Goal: Task Accomplishment & Management: Use online tool/utility

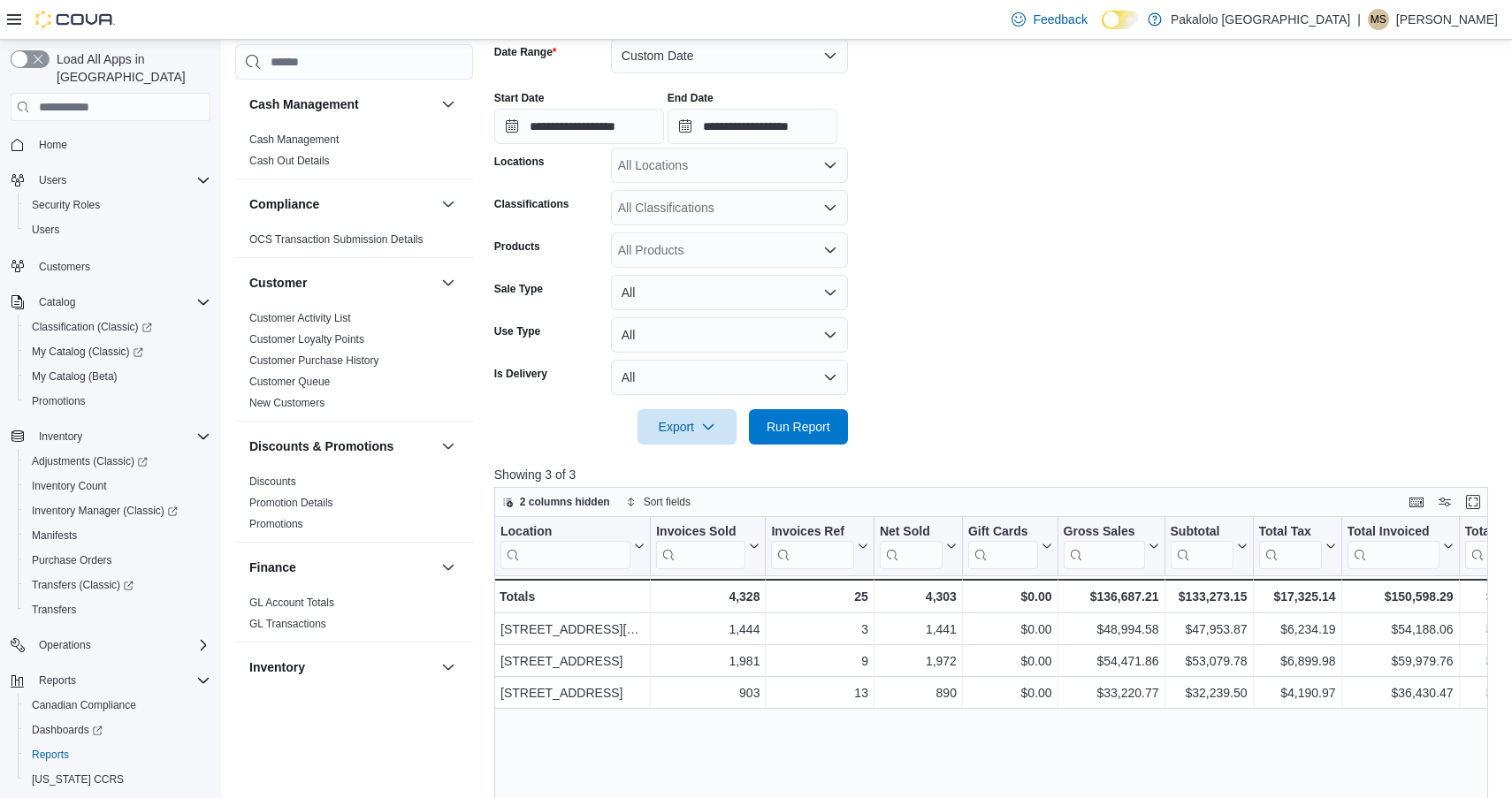
scroll to position [1106, 0]
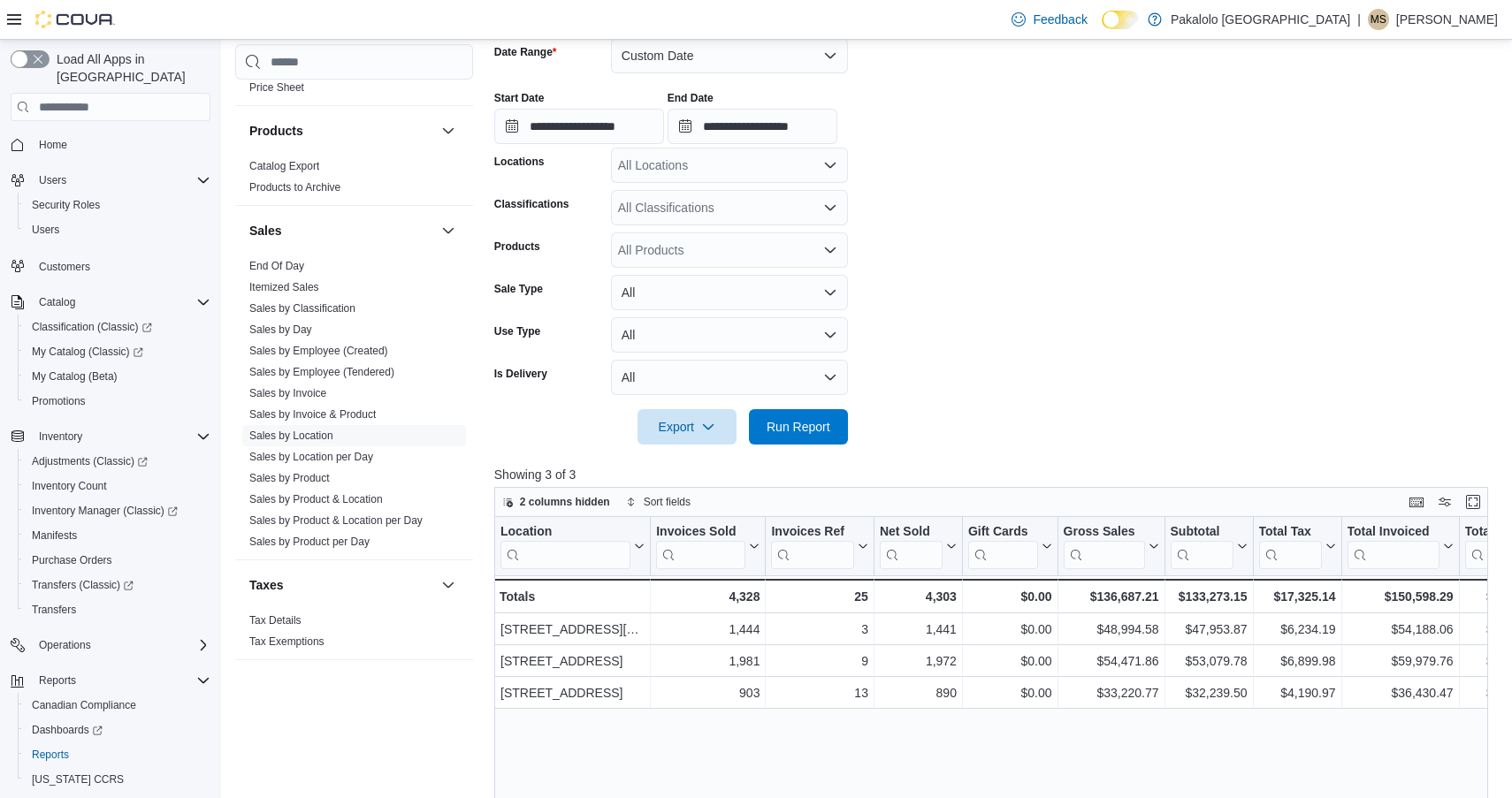
click at [838, 3] on div "Feedback Dark Mode Pakalolo Ontario | MS Michael Saikaley" at bounding box center [756, 20] width 1512 height 40
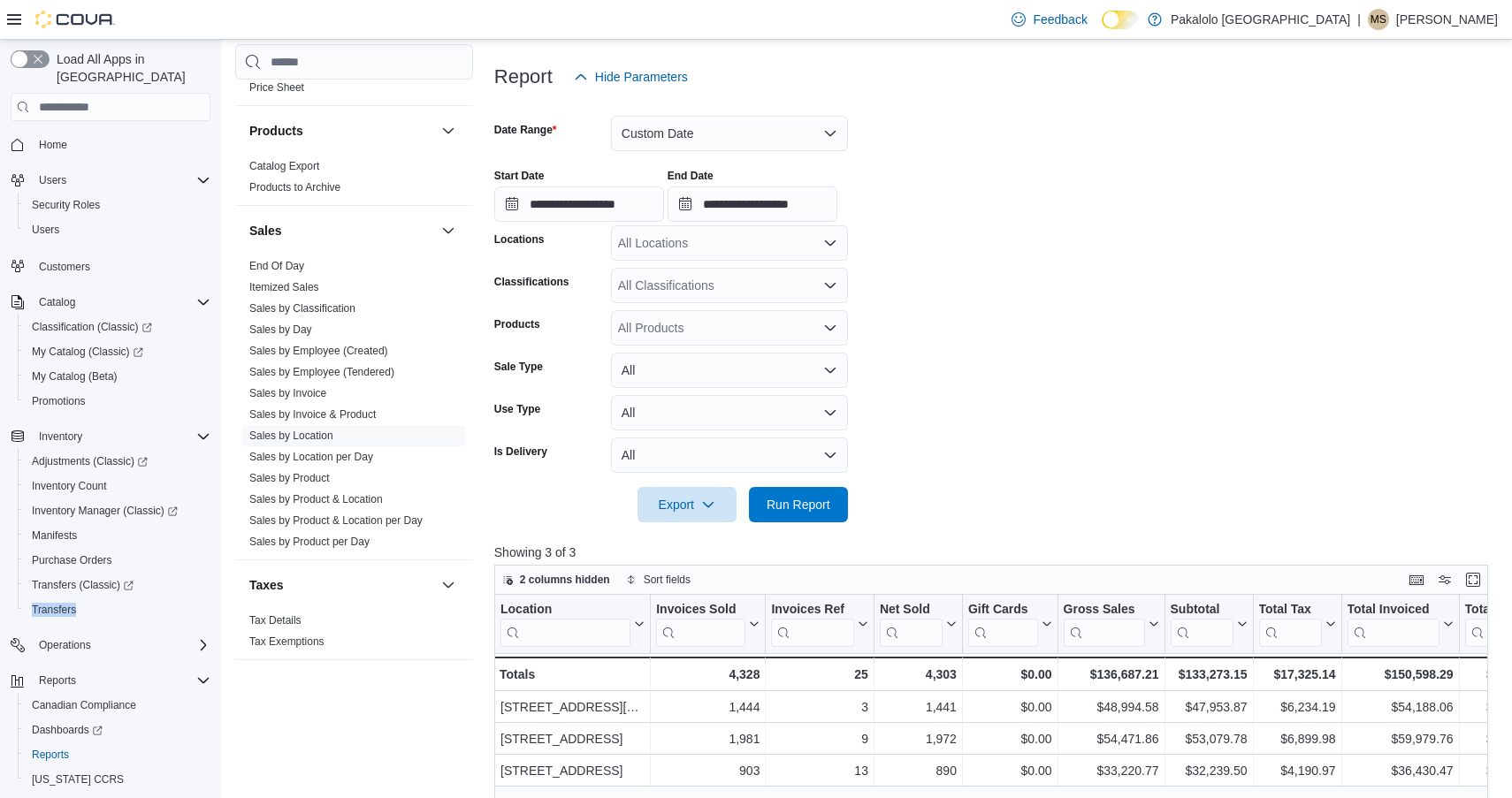
click at [693, 127] on button "Custom Date" at bounding box center [729, 133] width 237 height 35
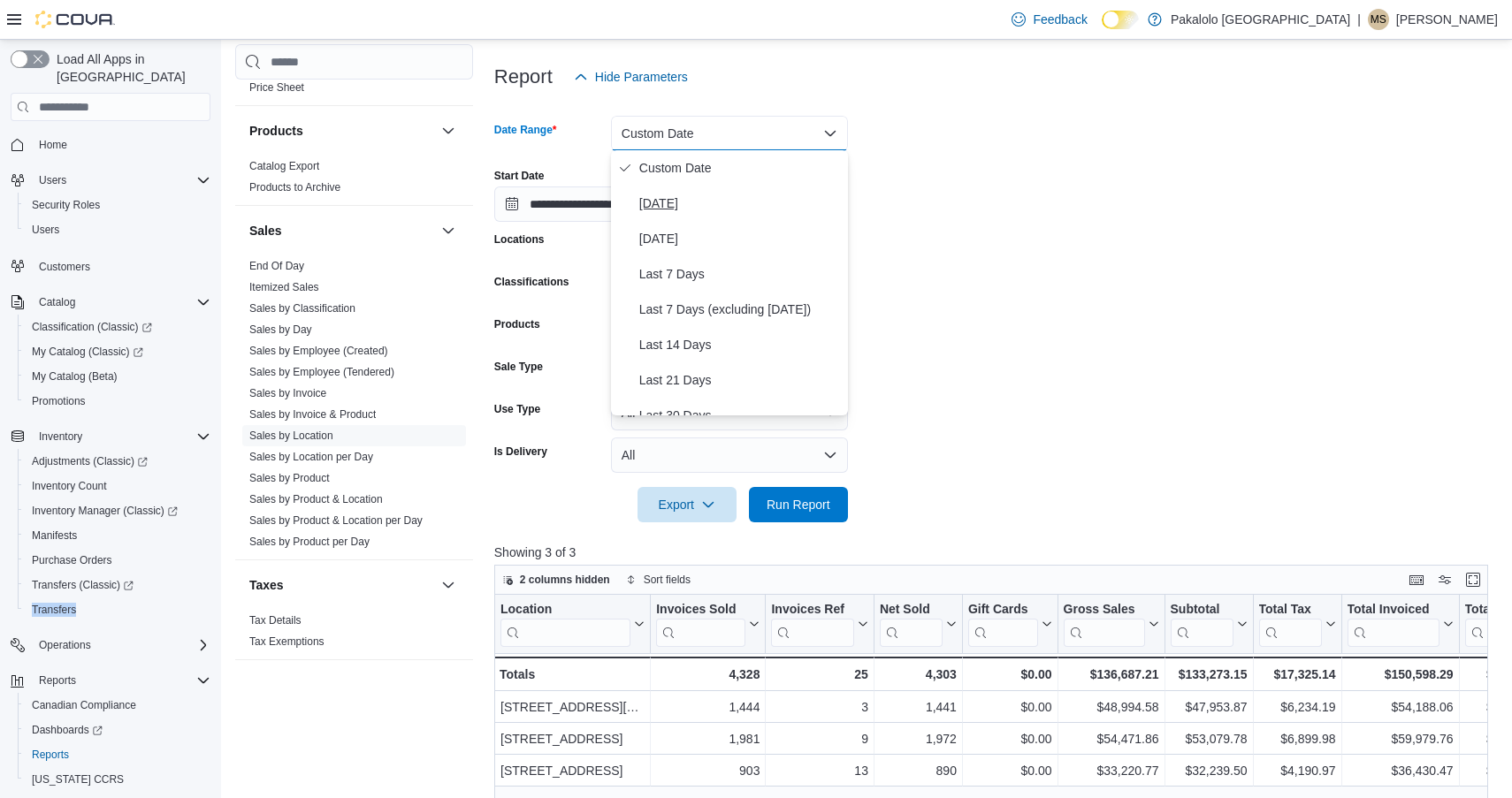
click at [664, 208] on span "Today" at bounding box center [740, 204] width 202 height 22
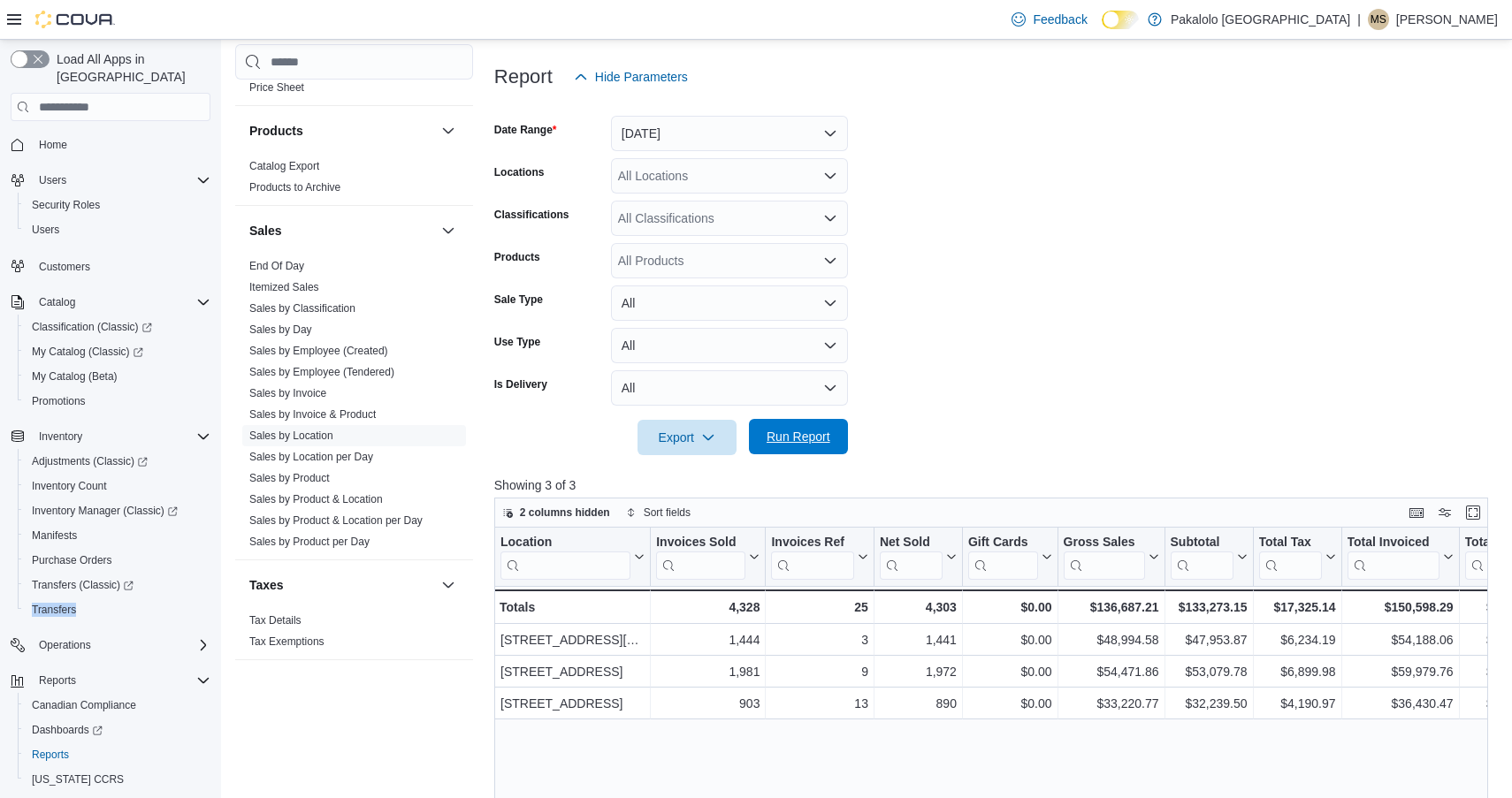
click at [801, 437] on span "Run Report" at bounding box center [798, 437] width 64 height 18
click at [792, 432] on span "Run Report" at bounding box center [798, 437] width 64 height 18
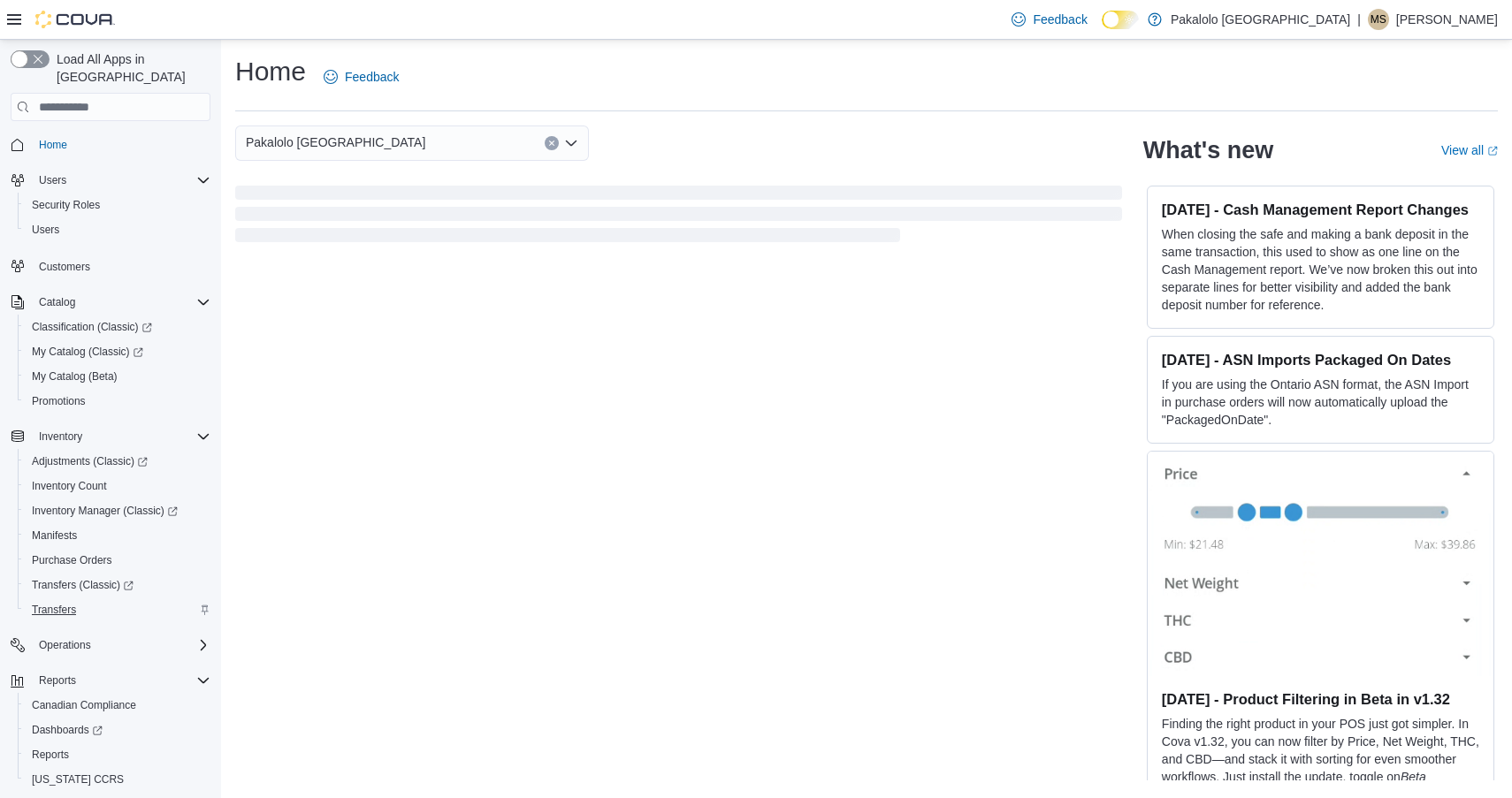
click at [62, 603] on span "Transfers" at bounding box center [53, 611] width 44 height 14
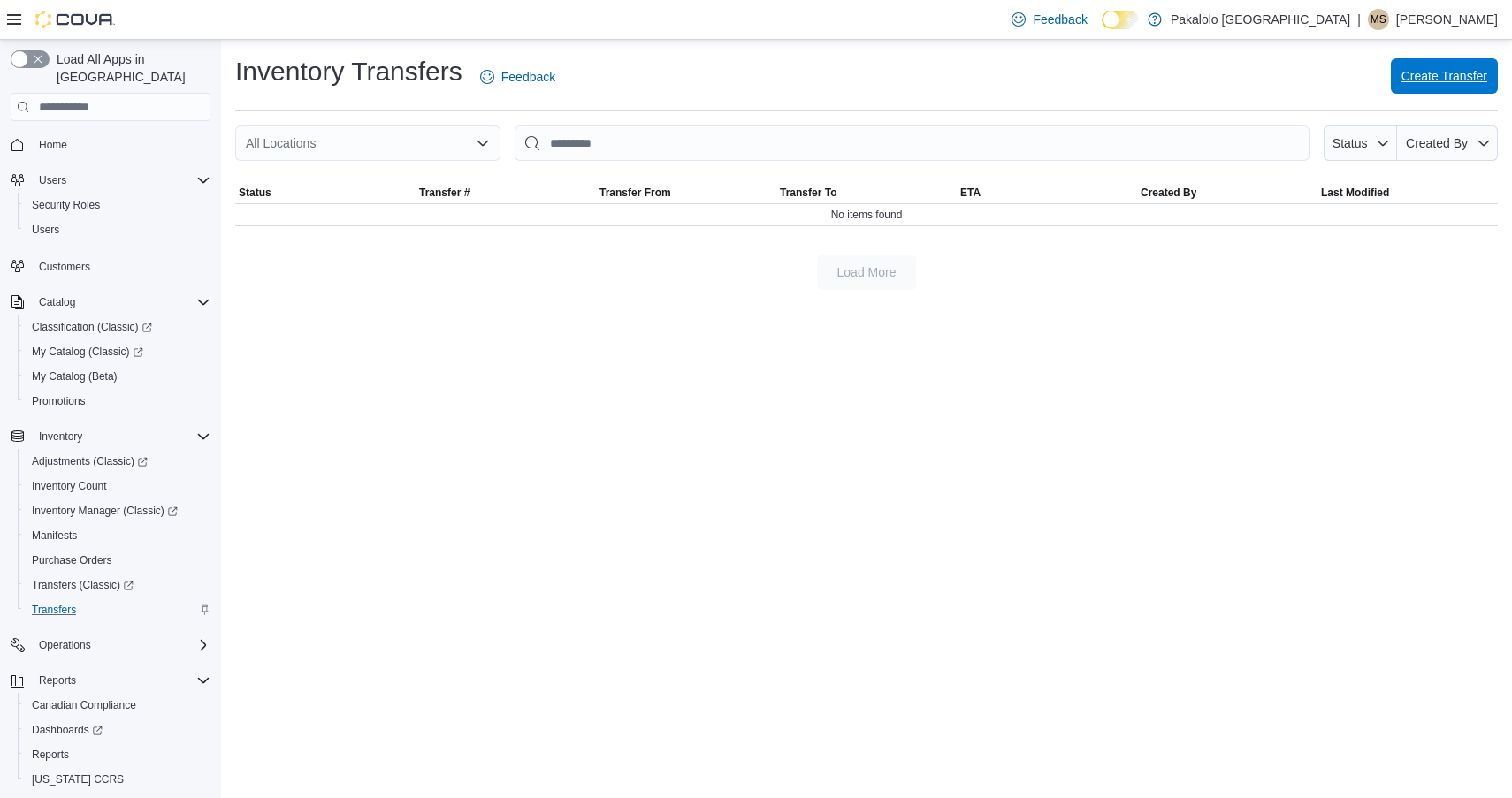
click at [1439, 72] on span "Create Transfer" at bounding box center [1444, 77] width 86 height 18
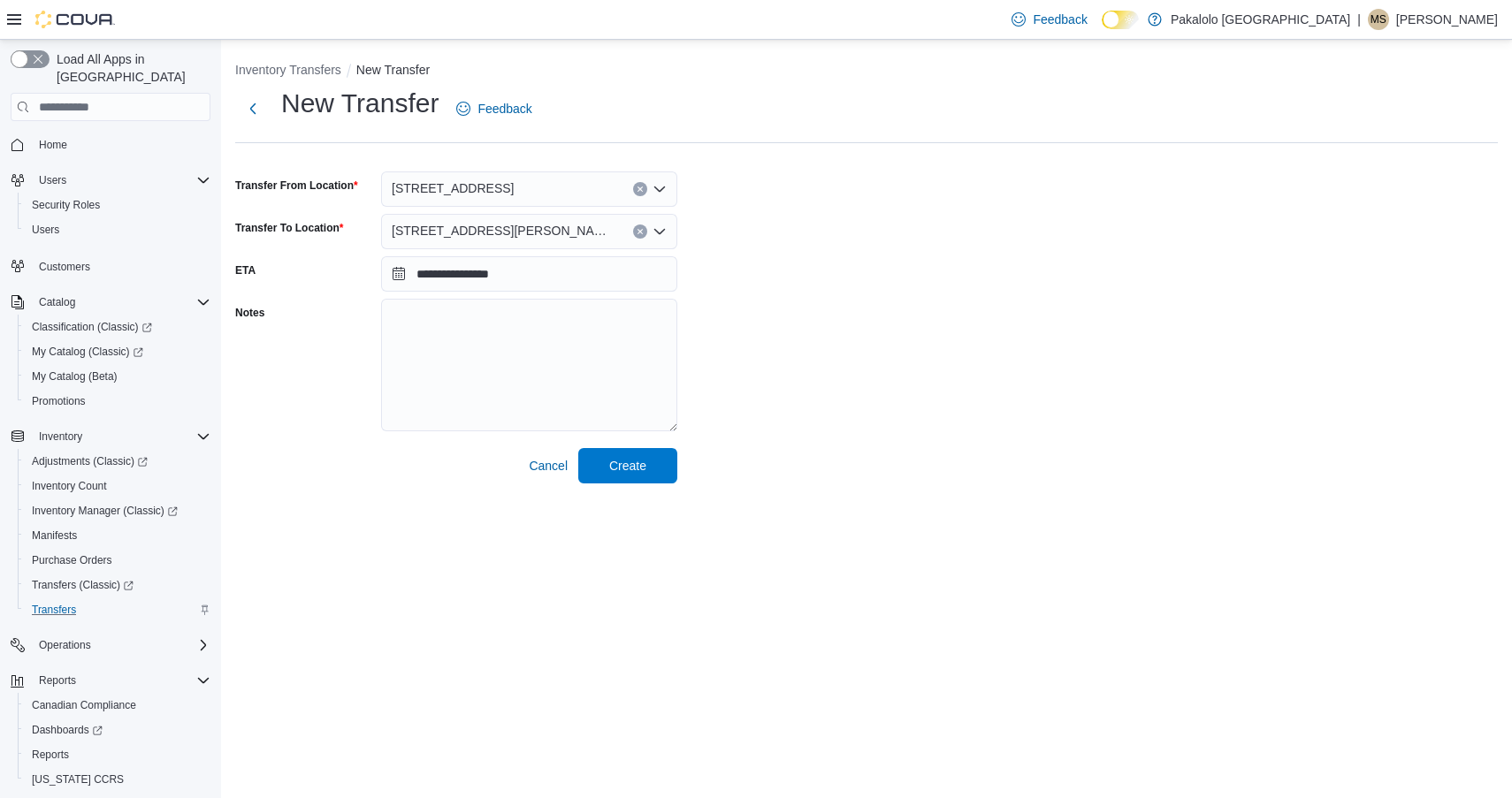
click at [622, 224] on input "Transfer To Location" at bounding box center [623, 231] width 2 height 22
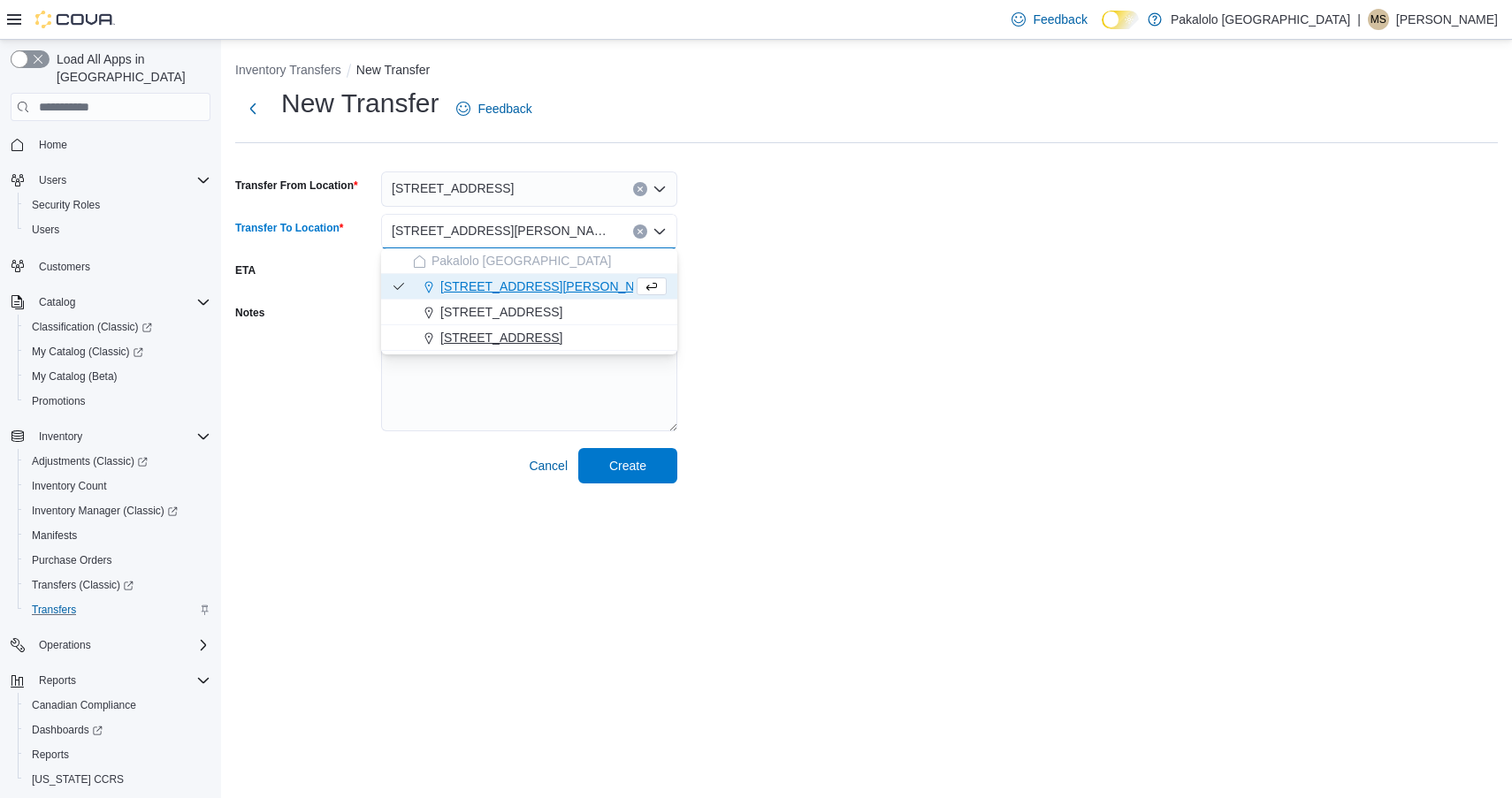
click at [490, 341] on span "[STREET_ADDRESS]" at bounding box center [501, 338] width 122 height 18
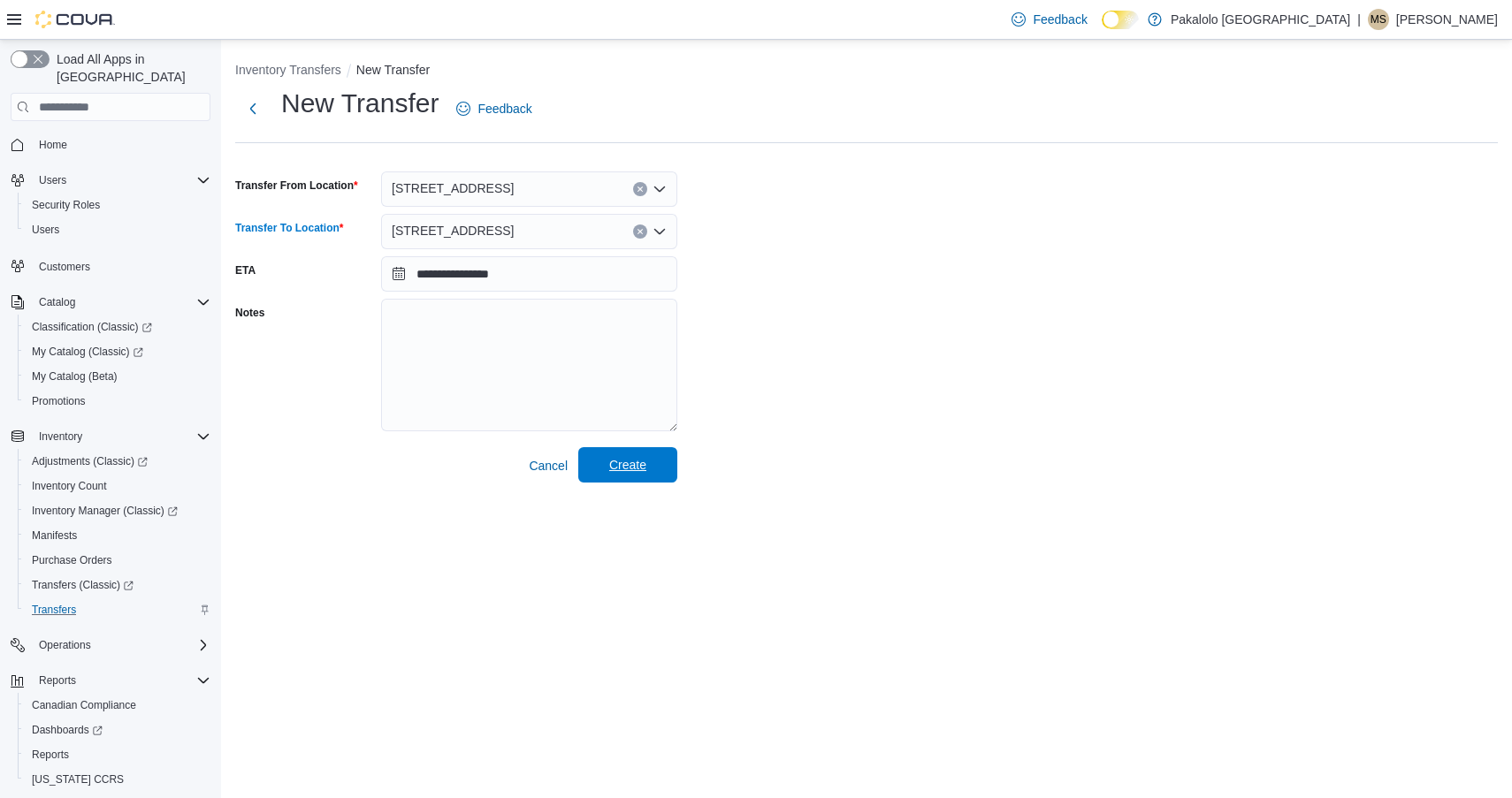
click at [626, 466] on span "Create" at bounding box center [627, 466] width 37 height 18
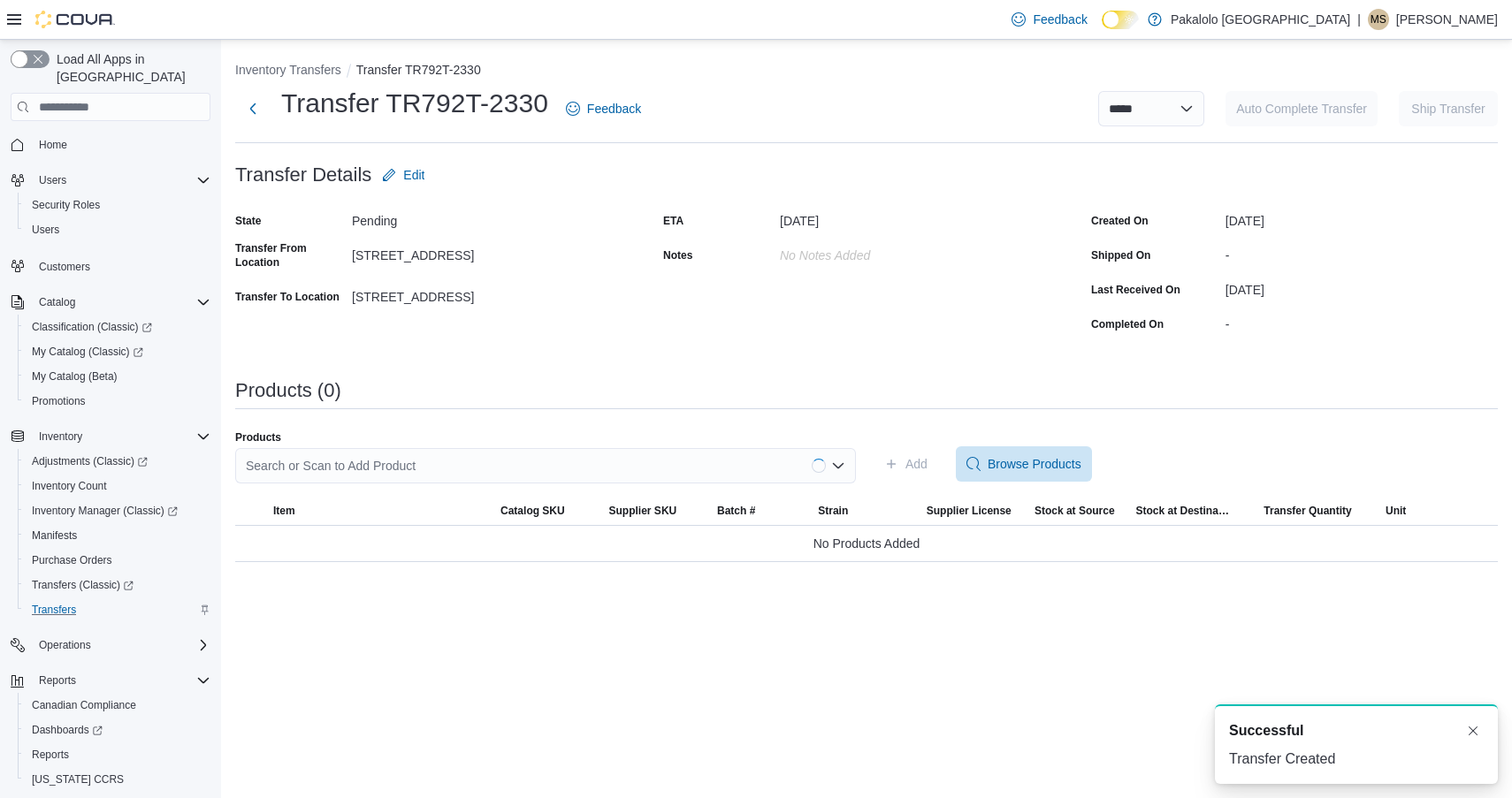
click at [581, 489] on div "Search or Scan to Add Product" at bounding box center [545, 473] width 620 height 50
click at [580, 479] on div "Search or Scan to Add Product" at bounding box center [545, 466] width 620 height 35
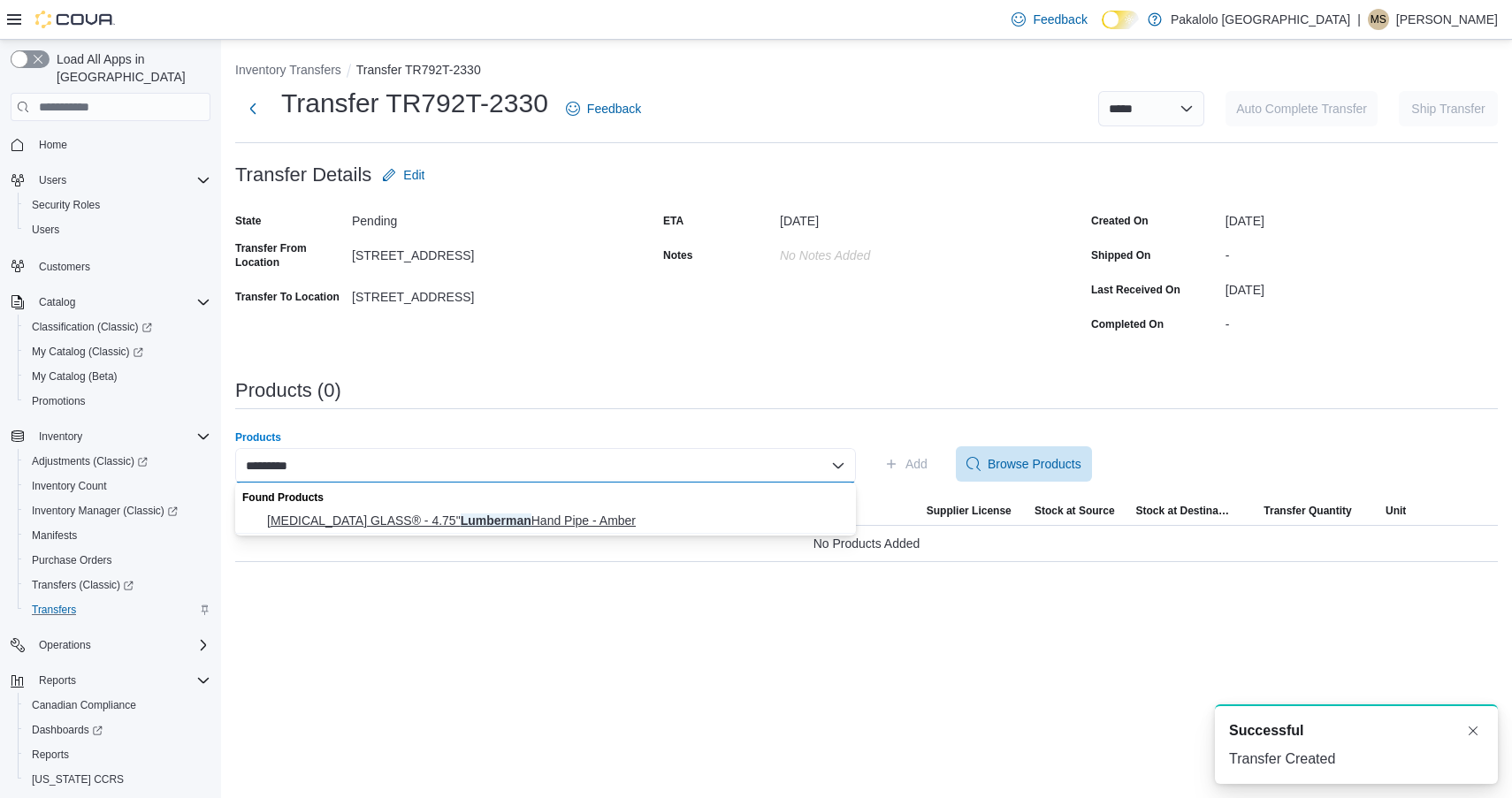
type input "*********"
click at [545, 519] on span "[MEDICAL_DATA] GLASS® - 4.75" Lumberman Hand Pipe - Amber" at bounding box center [556, 521] width 578 height 18
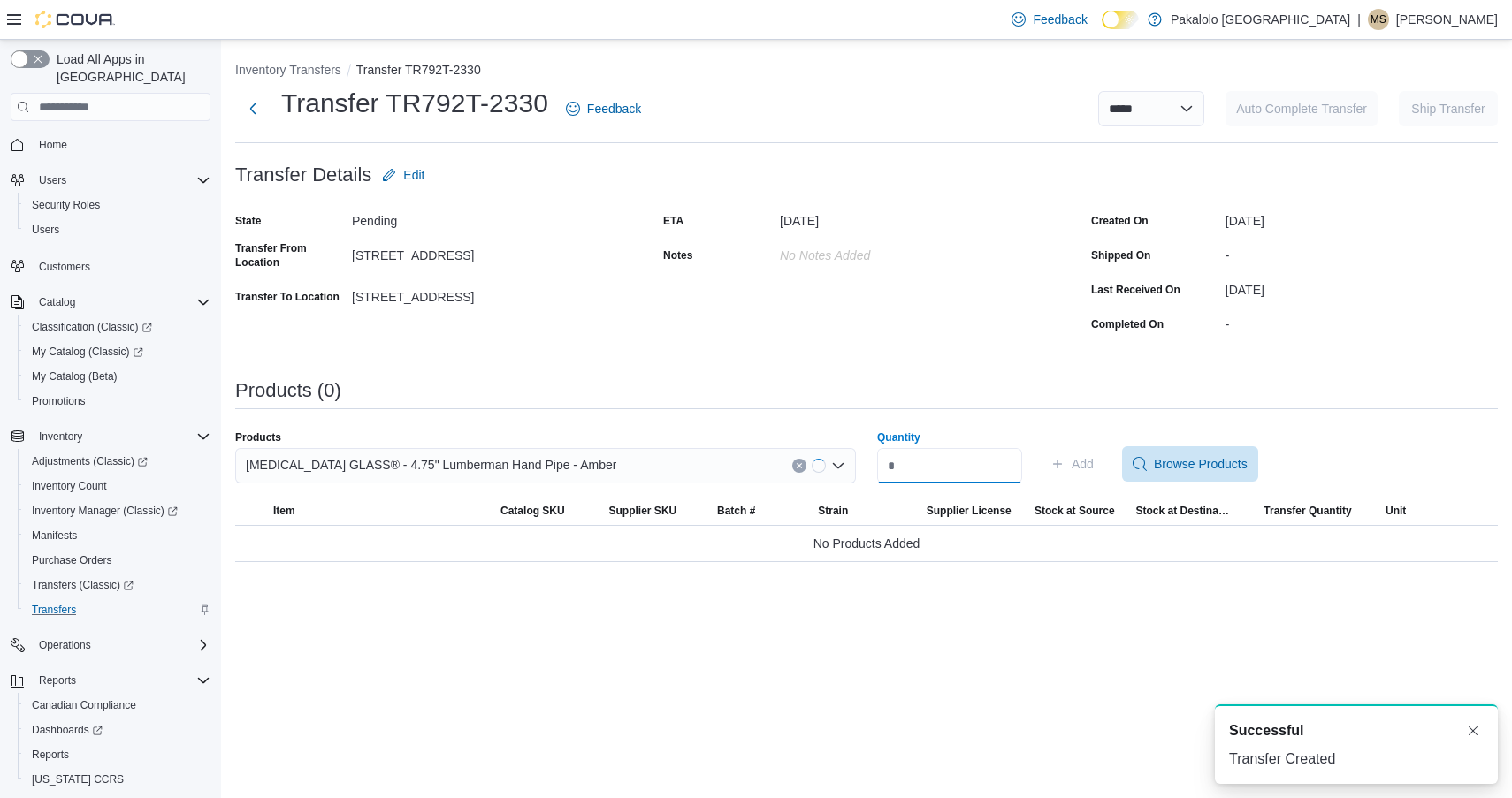
click at [938, 463] on input "Quantity" at bounding box center [949, 466] width 145 height 35
type input "*"
click at [1064, 460] on icon "button" at bounding box center [1057, 465] width 14 height 14
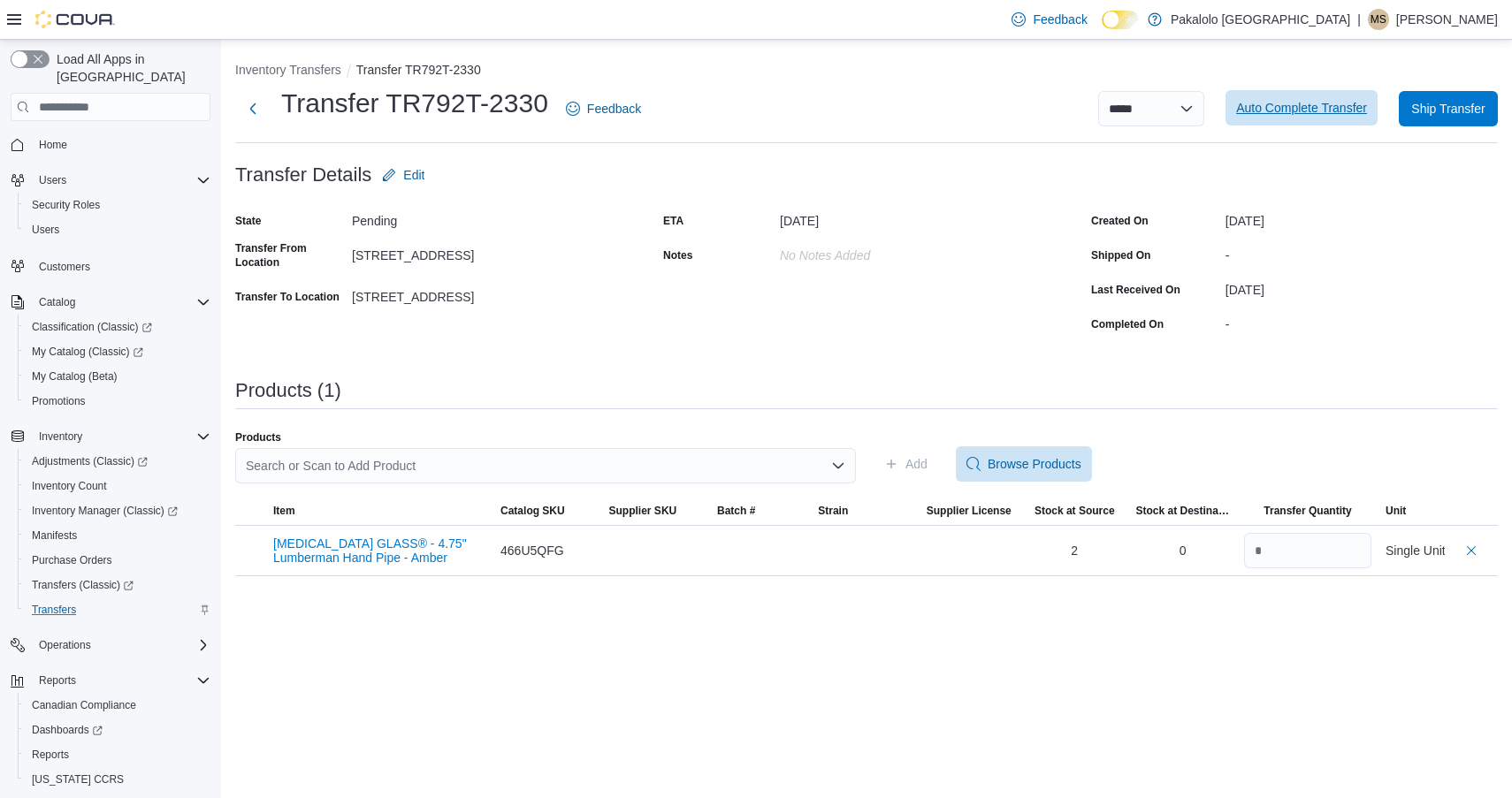
click at [1310, 102] on span "Auto Complete Transfer" at bounding box center [1300, 108] width 131 height 18
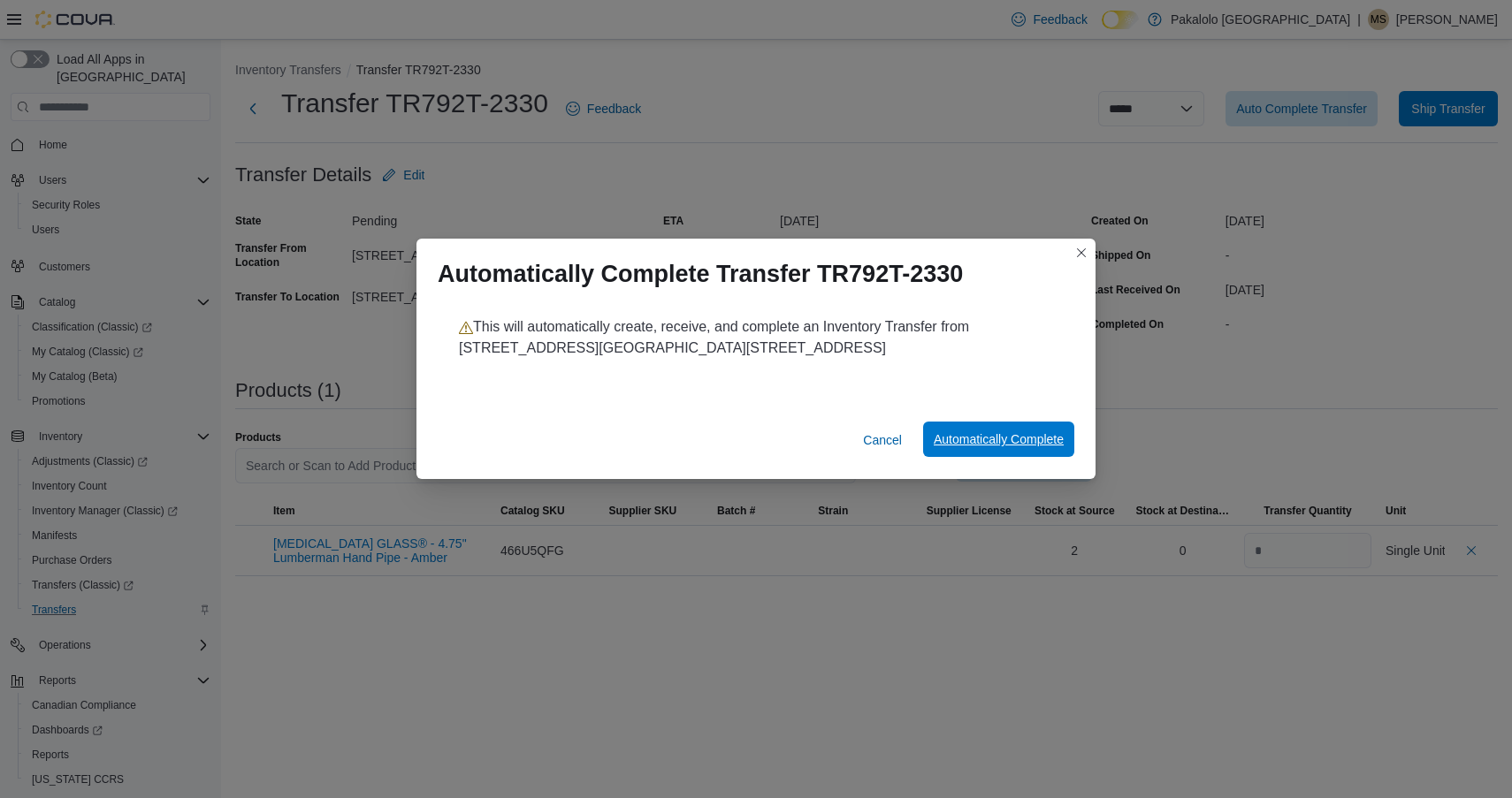
click at [1003, 431] on span "Automatically Complete" at bounding box center [999, 440] width 130 height 18
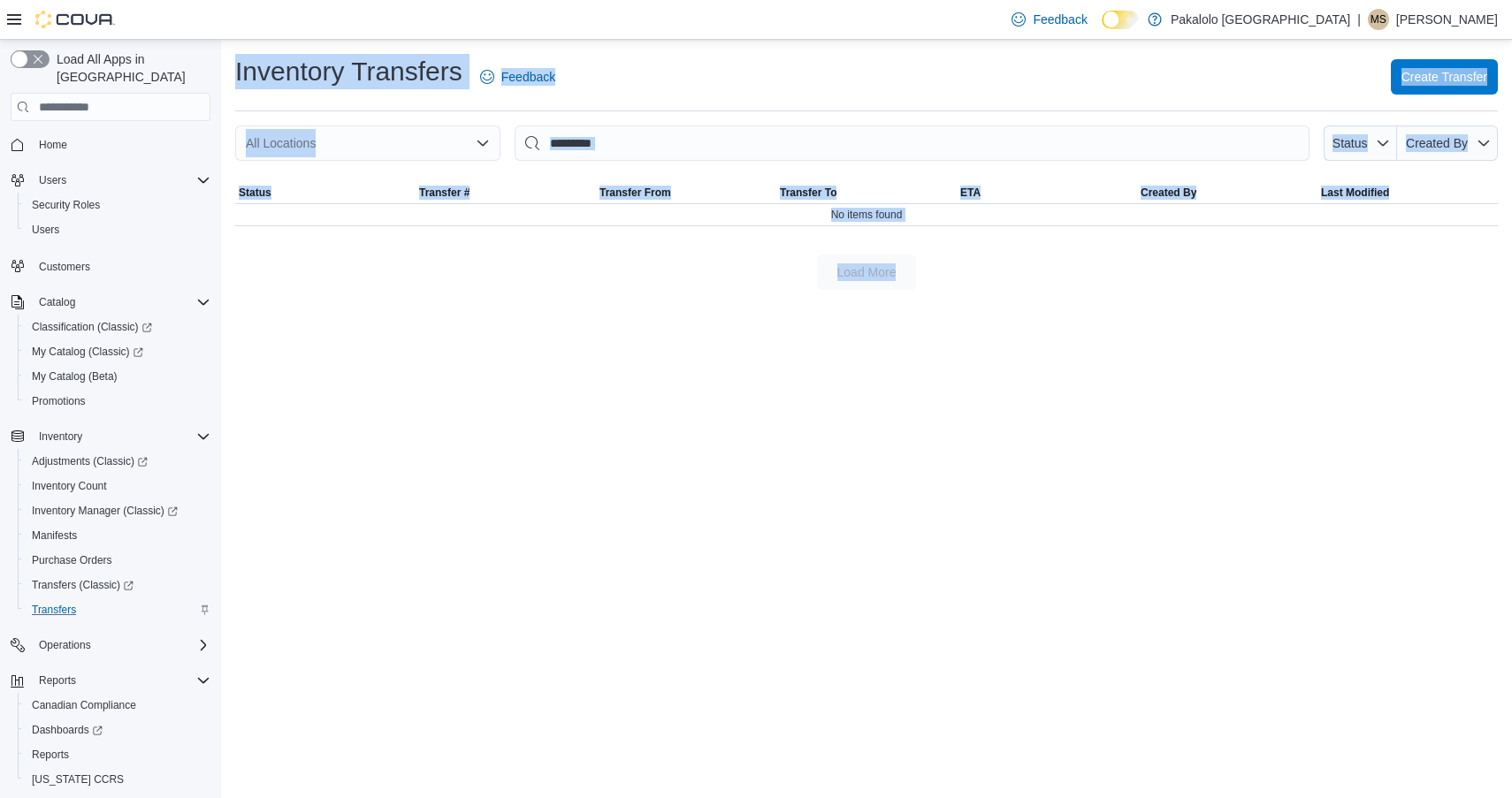
drag, startPoint x: 1003, startPoint y: 431, endPoint x: 538, endPoint y: 23, distance: 618.6
click at [548, 41] on div "Inventory Transfers Feedback Create Transfer All Locations Status Created By So…" at bounding box center [865, 419] width 1290 height 758
